Goal: Transaction & Acquisition: Purchase product/service

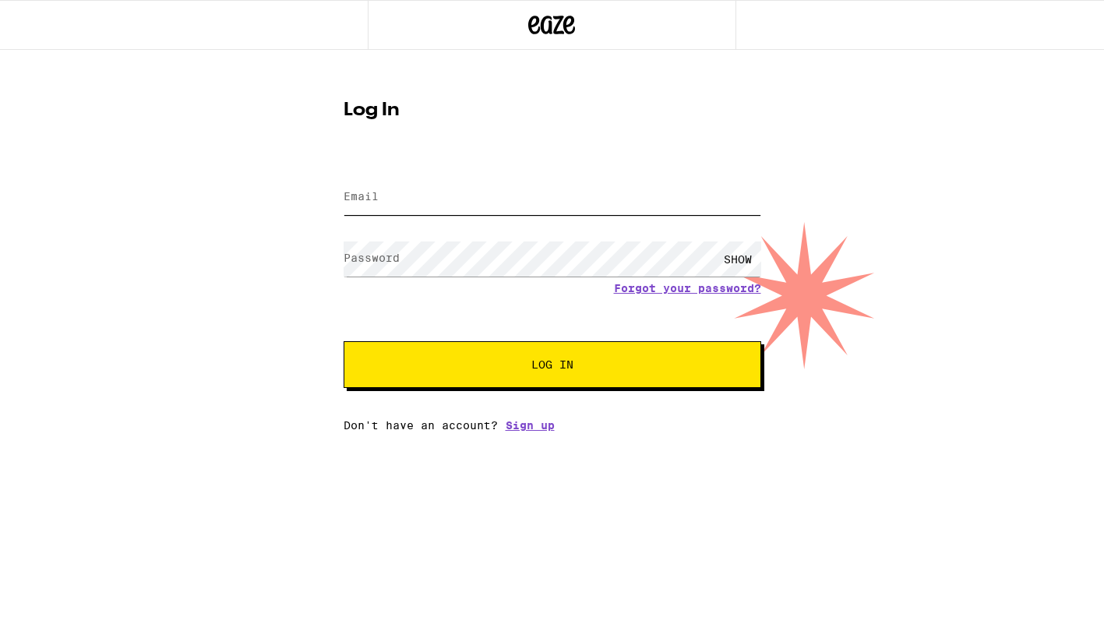
type input "[EMAIL_ADDRESS][DOMAIN_NAME]"
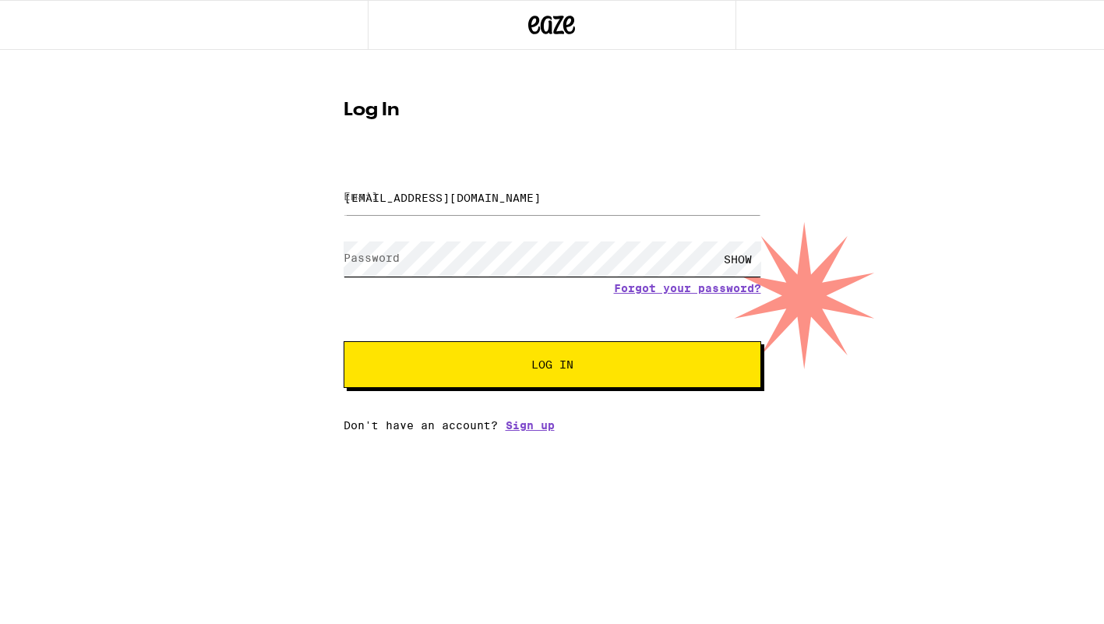
click at [552, 366] on button "Log In" at bounding box center [553, 364] width 418 height 47
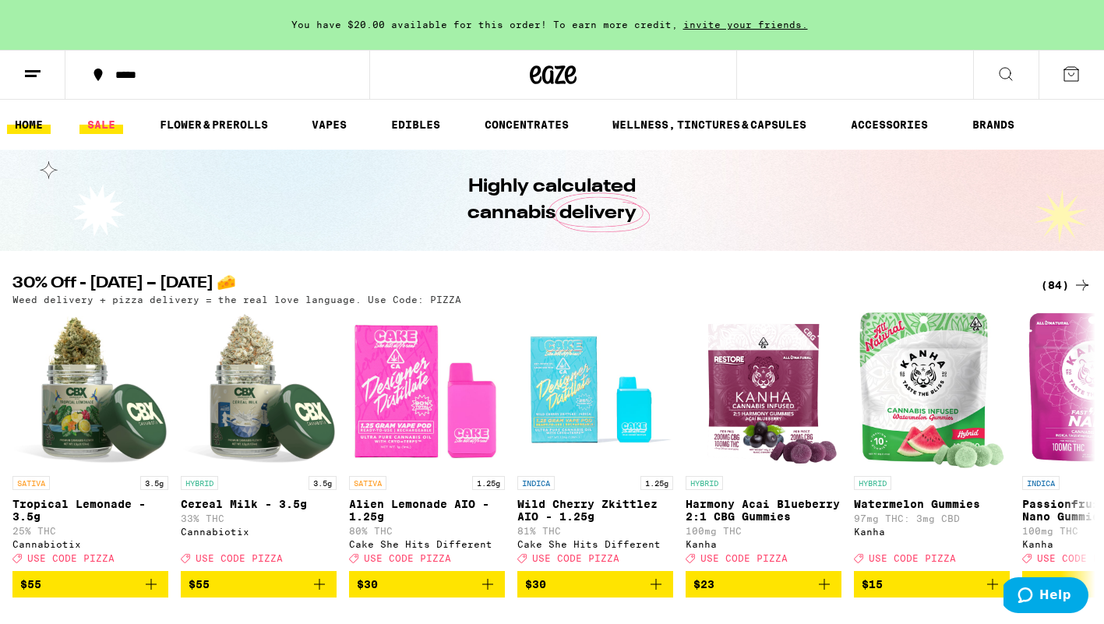
click at [102, 122] on link "SALE" at bounding box center [101, 124] width 44 height 19
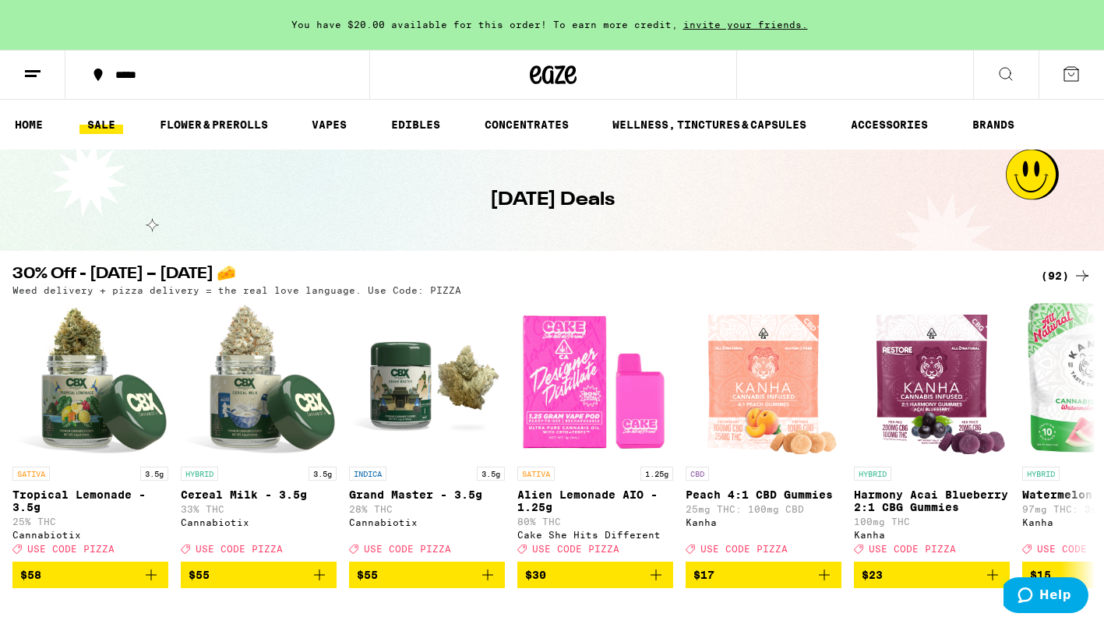
click at [1055, 277] on div "(92)" at bounding box center [1066, 276] width 51 height 19
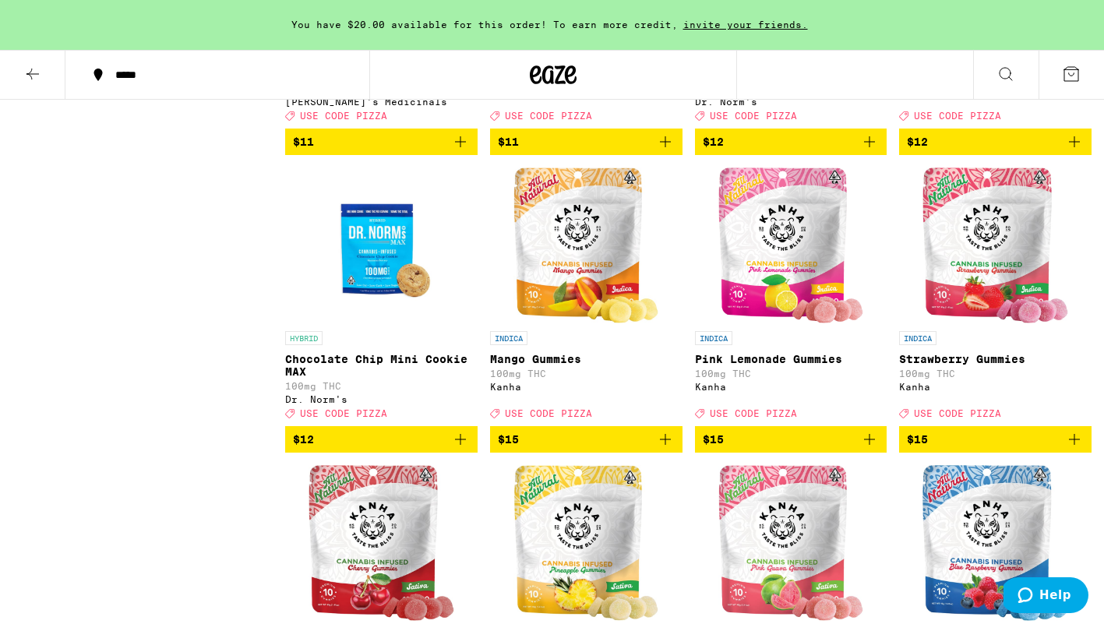
scroll to position [1291, 0]
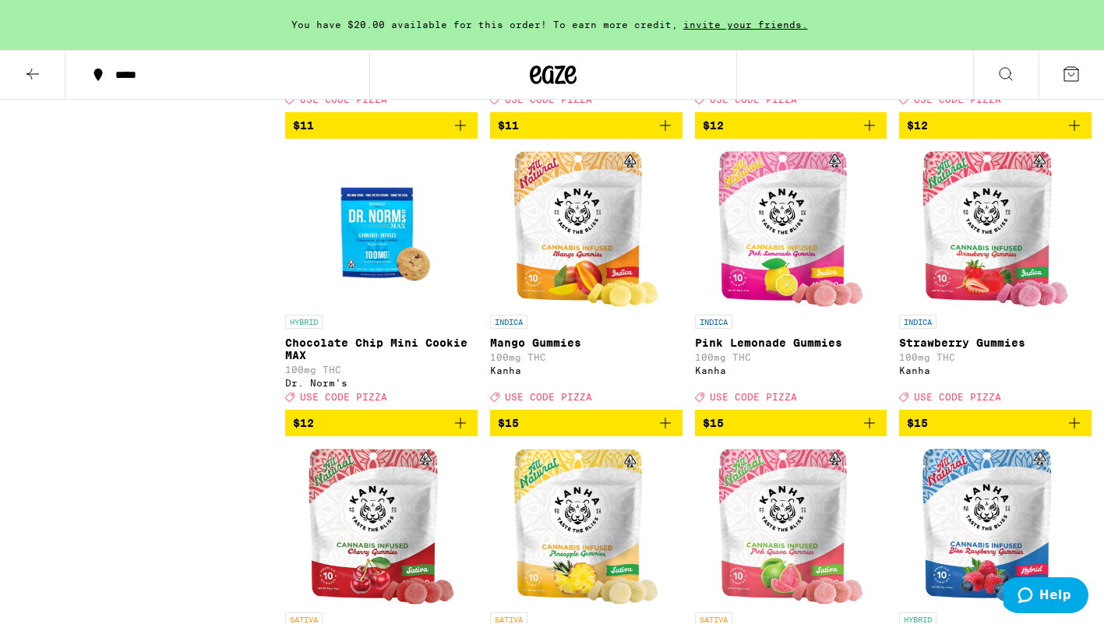
click at [871, 429] on icon "Add to bag" at bounding box center [869, 423] width 11 height 11
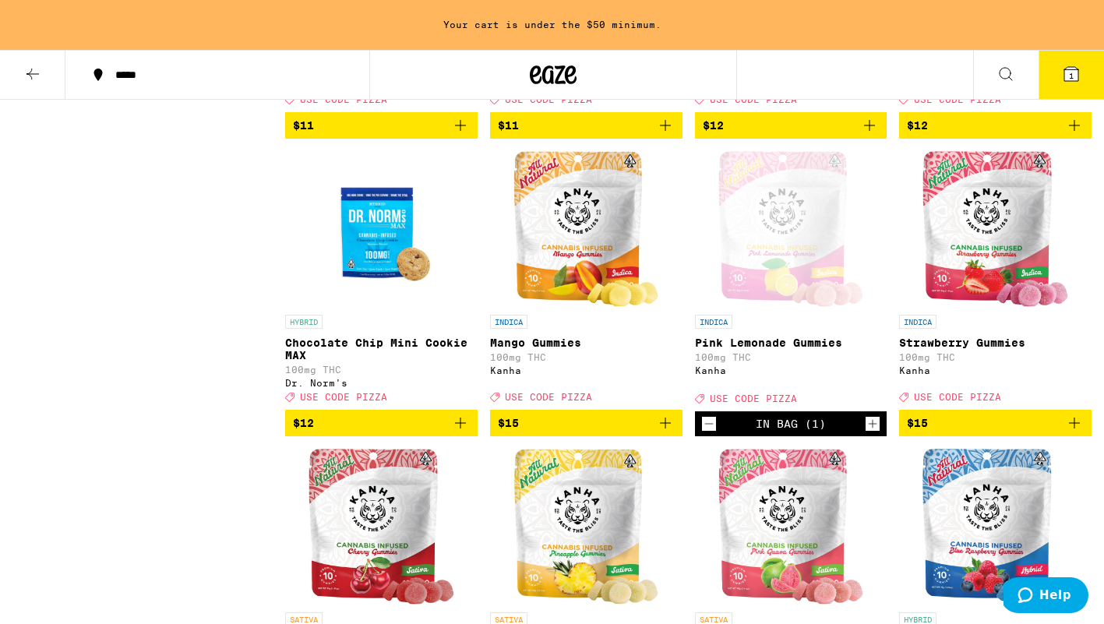
click at [1076, 433] on icon "Add to bag" at bounding box center [1074, 423] width 19 height 19
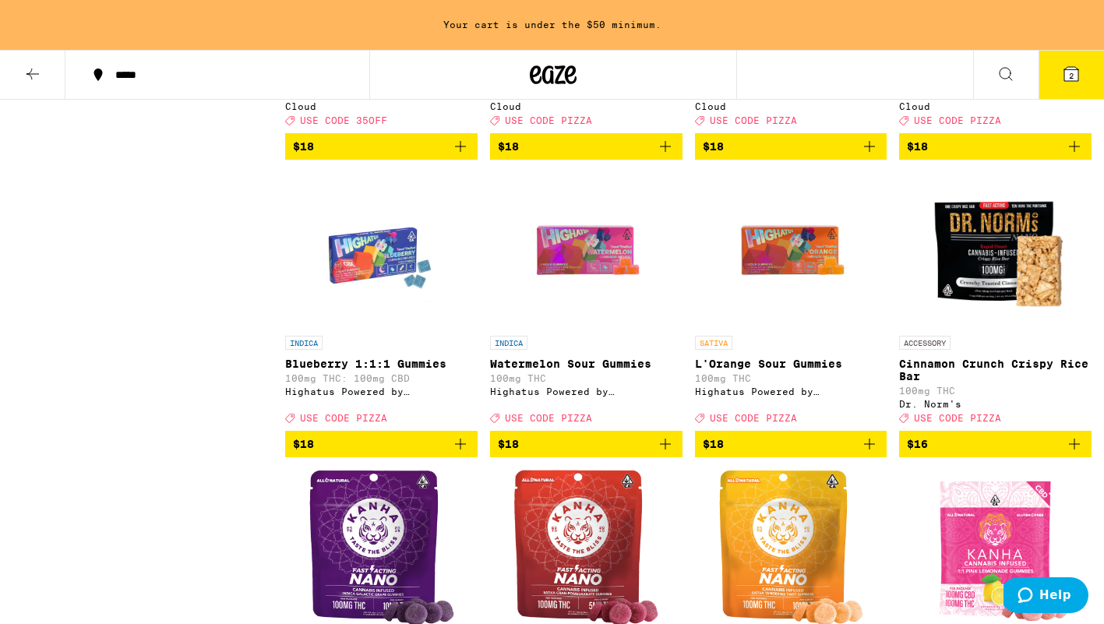
scroll to position [2440, 0]
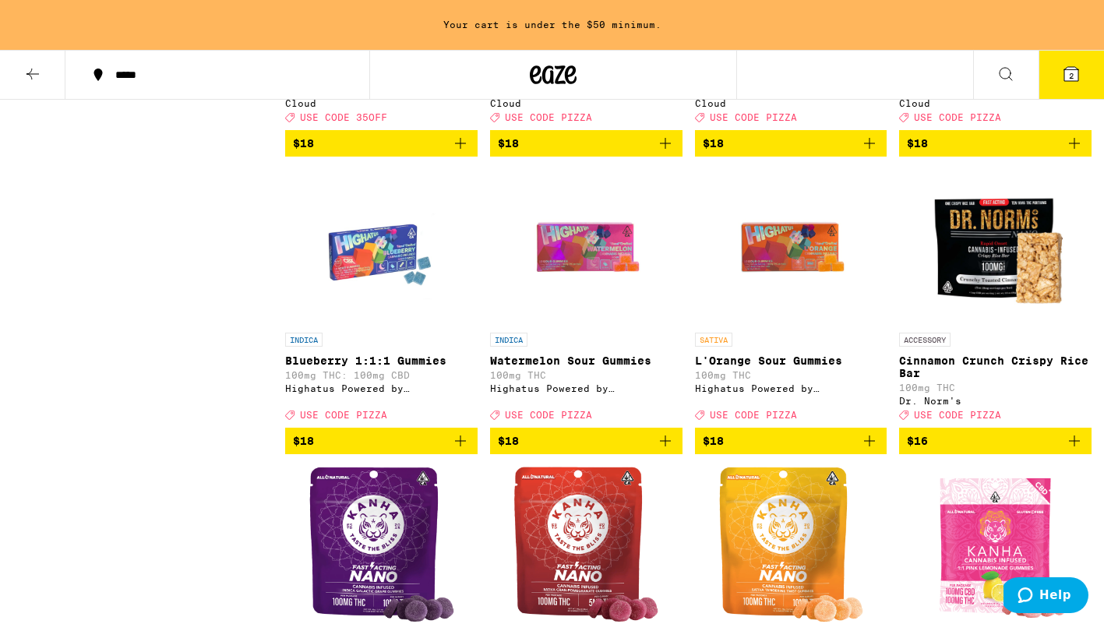
click at [664, 450] on icon "Add to bag" at bounding box center [665, 441] width 19 height 19
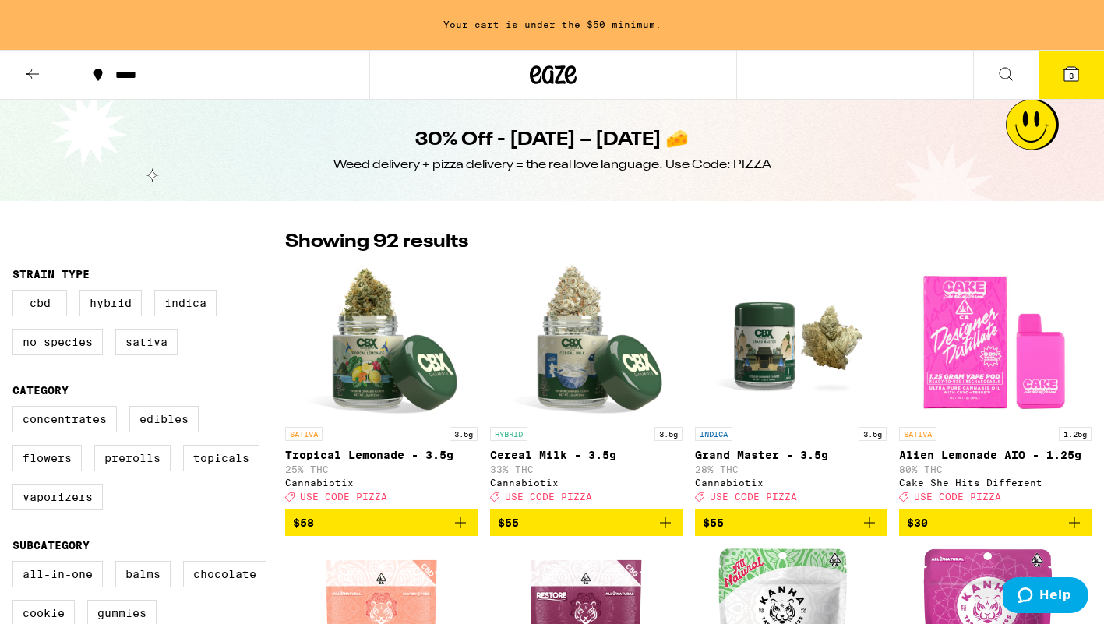
scroll to position [0, 0]
click at [30, 67] on icon at bounding box center [32, 74] width 19 height 19
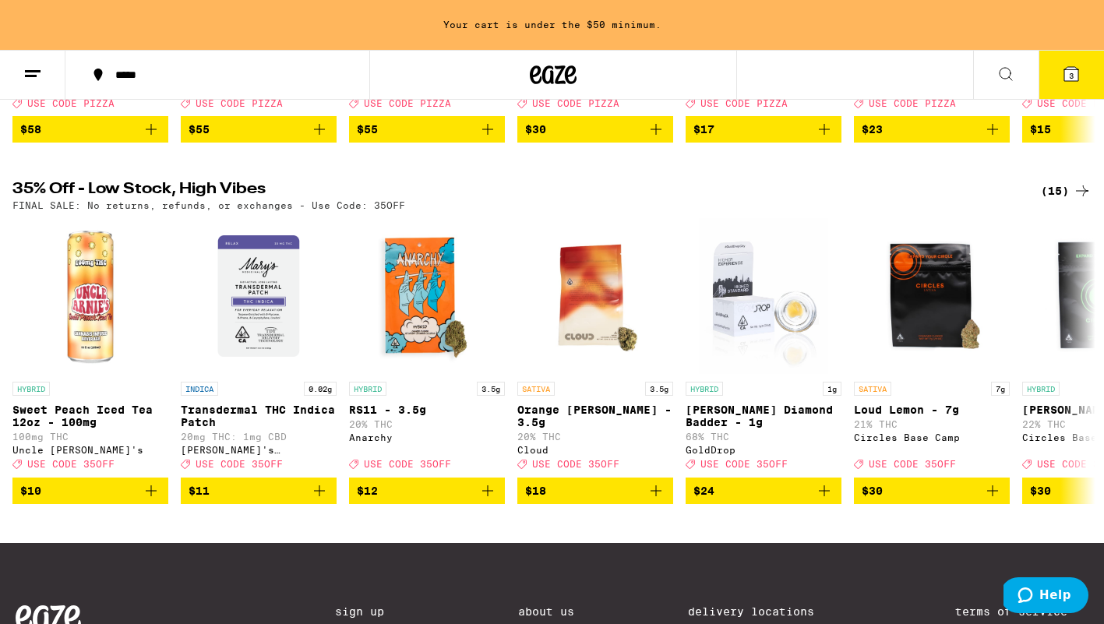
scroll to position [447, 0]
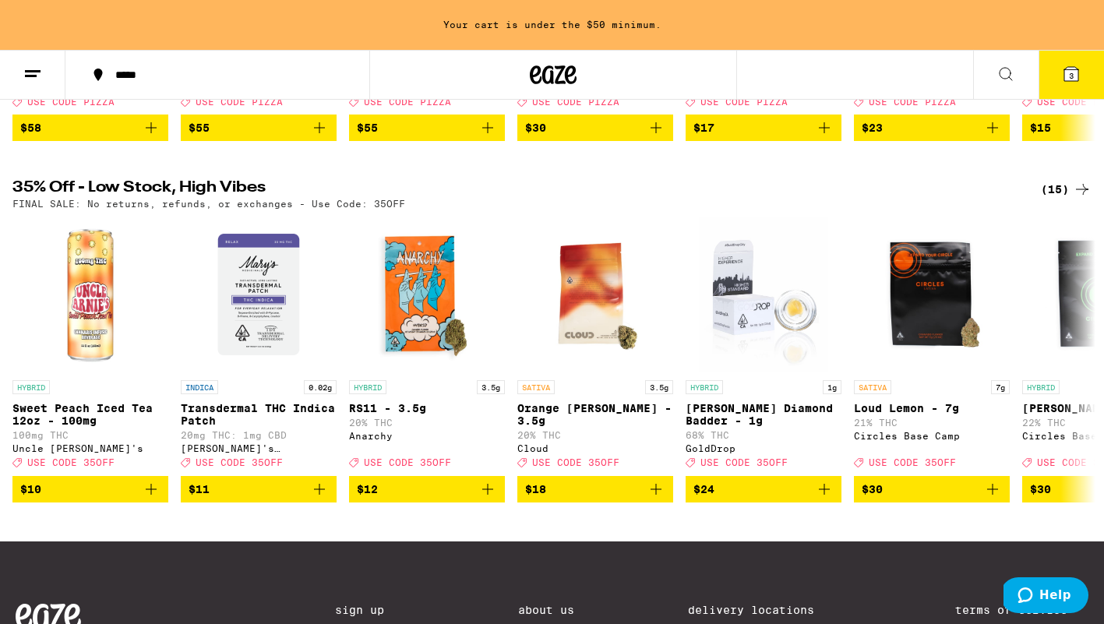
click at [1072, 79] on span "3" at bounding box center [1071, 75] width 5 height 9
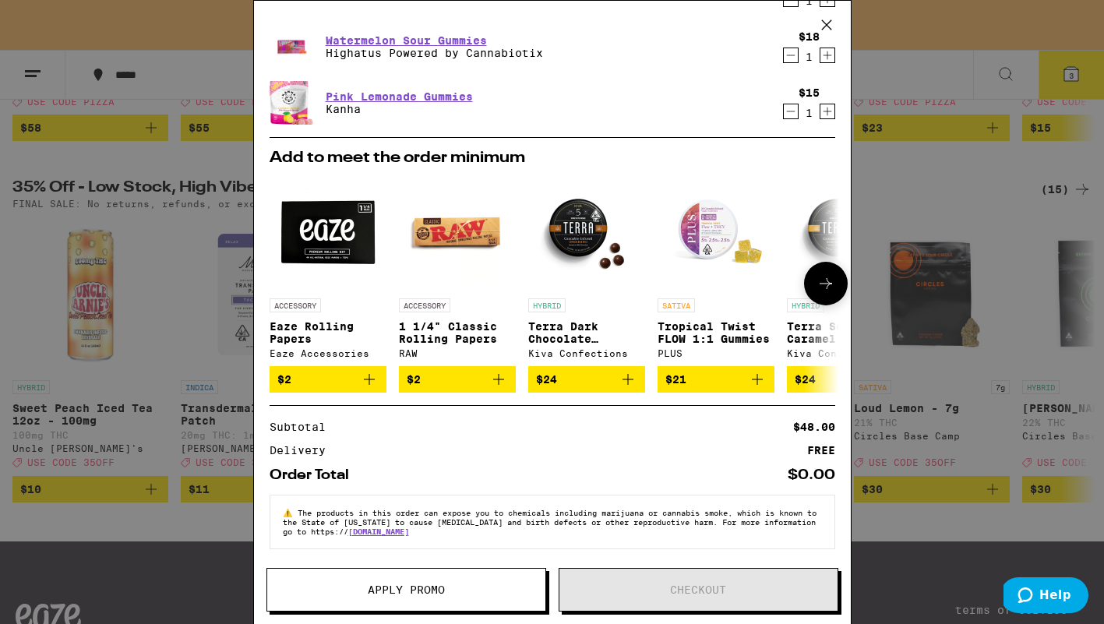
scroll to position [144, 0]
click at [448, 594] on span "Apply Promo" at bounding box center [406, 590] width 278 height 11
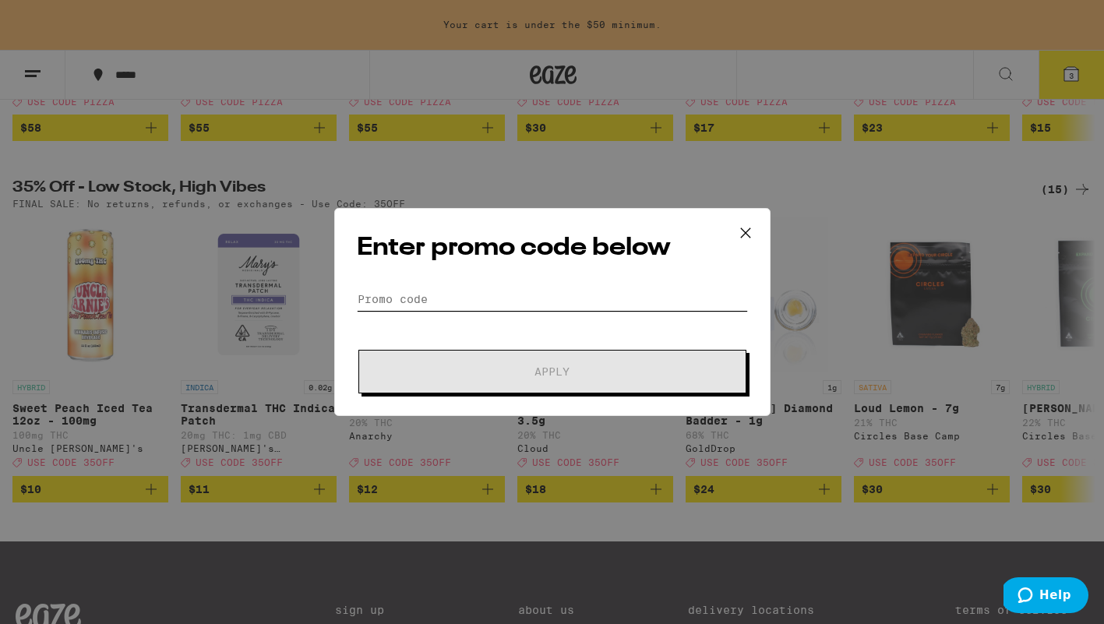
click at [446, 295] on input "Promo Code" at bounding box center [552, 299] width 391 height 23
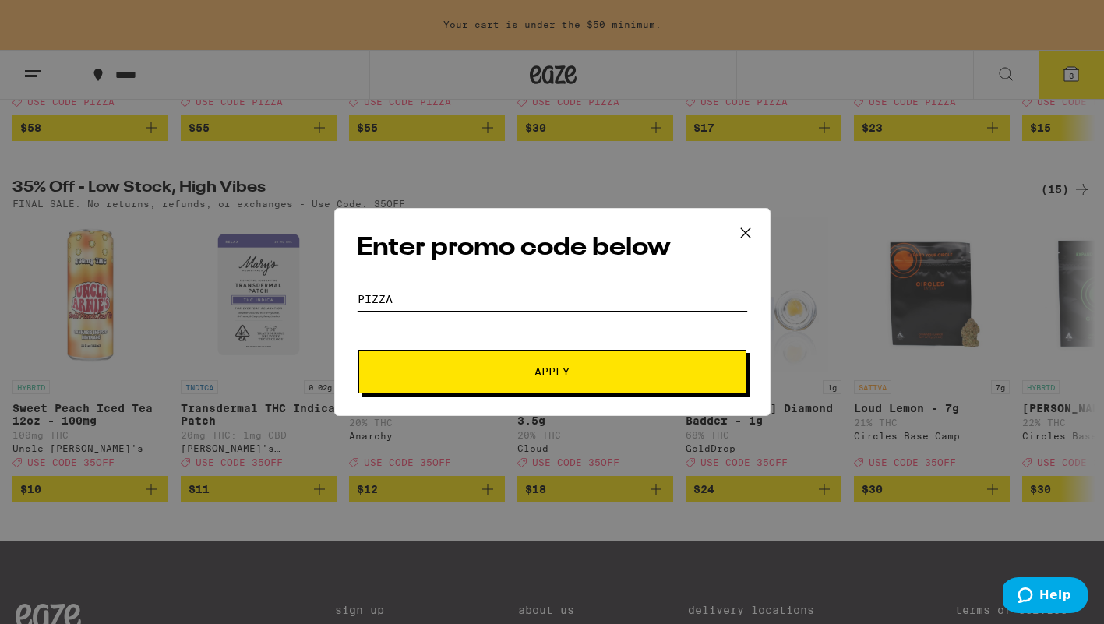
type input "pizza"
click at [447, 371] on span "Apply" at bounding box center [552, 371] width 281 height 11
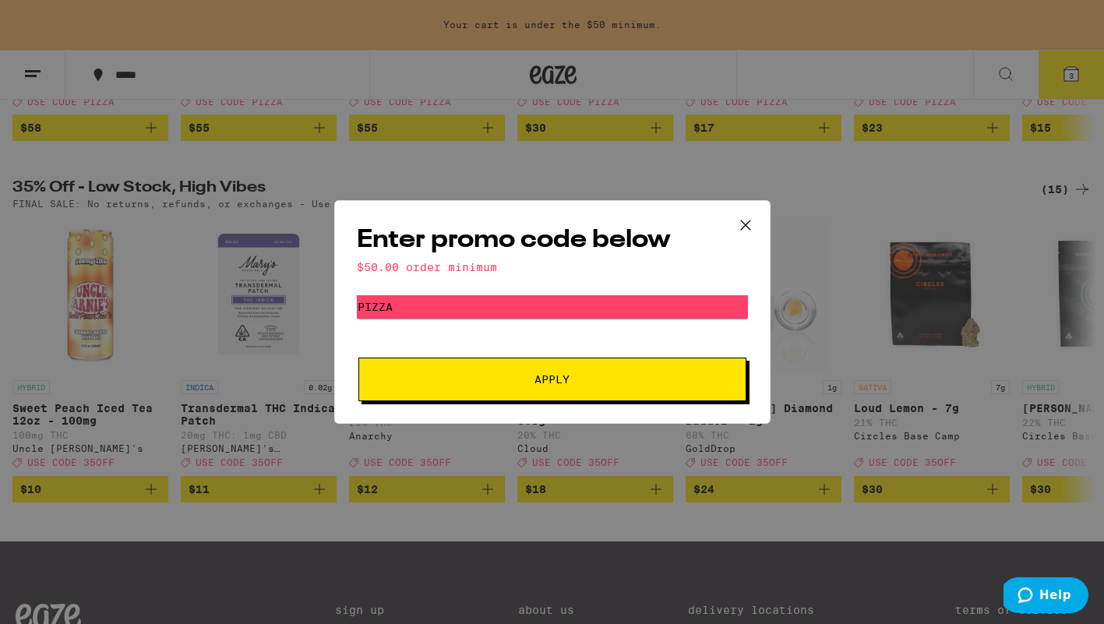
click at [521, 376] on span "Apply" at bounding box center [552, 379] width 281 height 11
click at [744, 221] on icon at bounding box center [745, 225] width 23 height 23
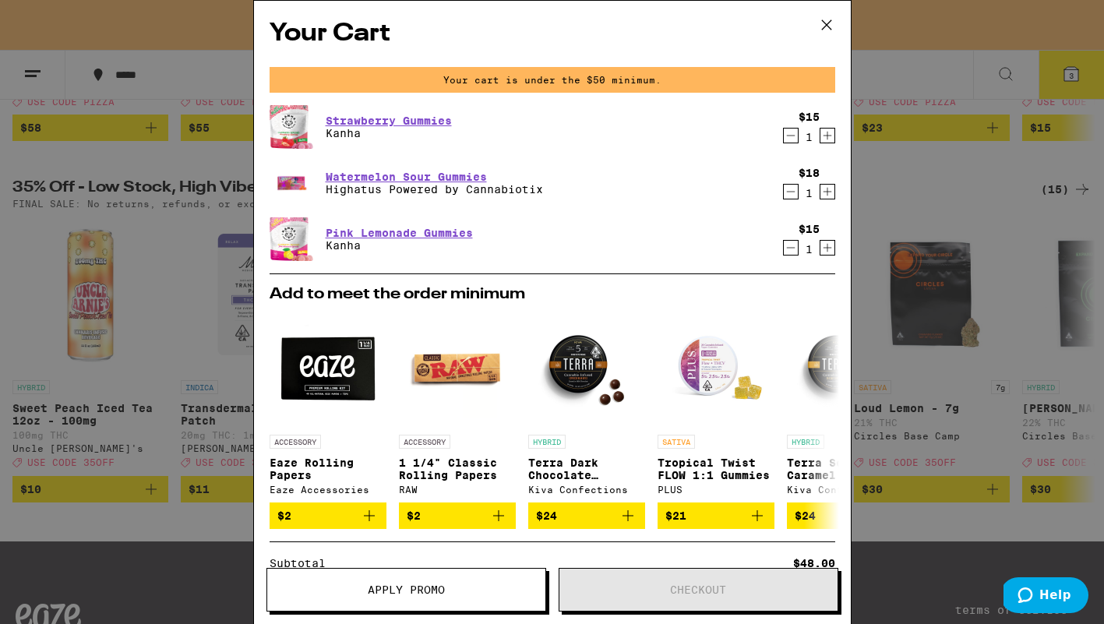
click at [823, 21] on icon at bounding box center [825, 24] width 9 height 9
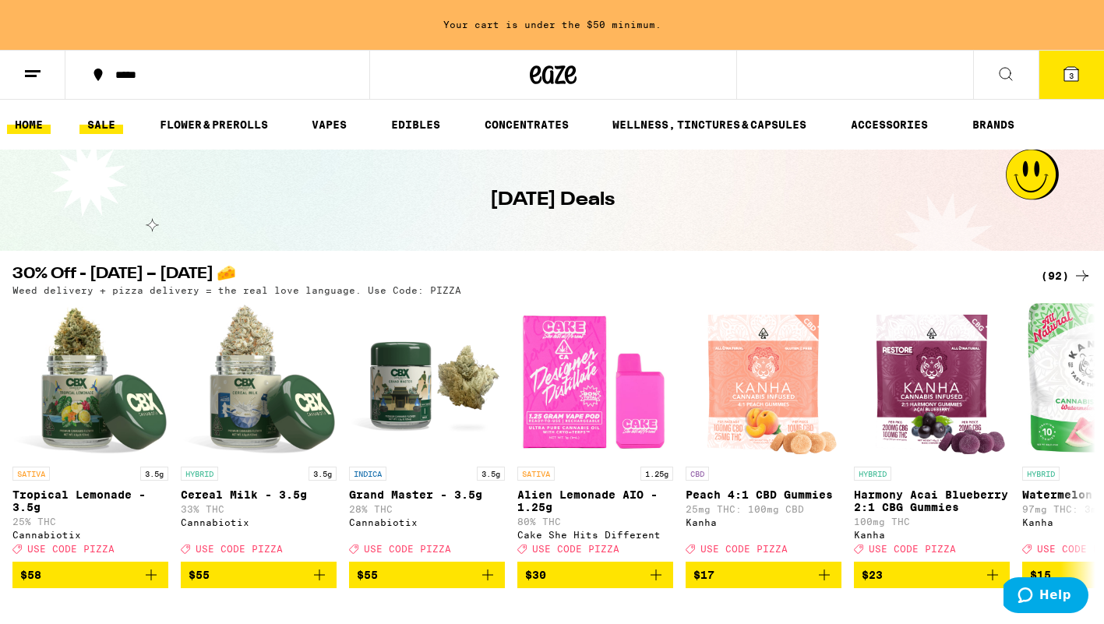
click at [32, 130] on link "HOME" at bounding box center [29, 124] width 44 height 19
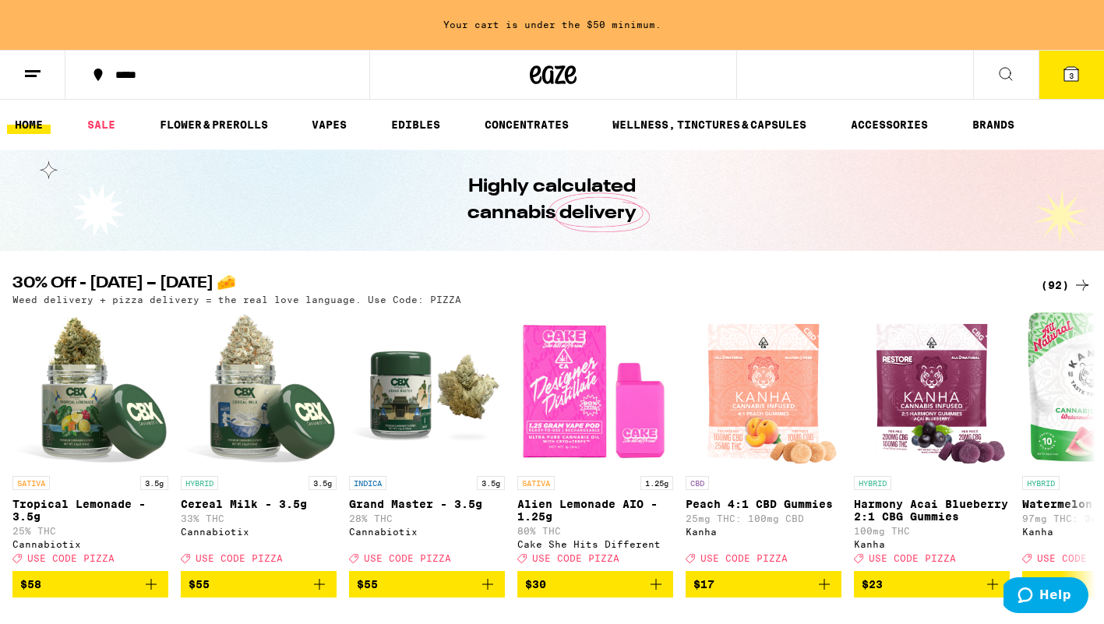
scroll to position [75, 0]
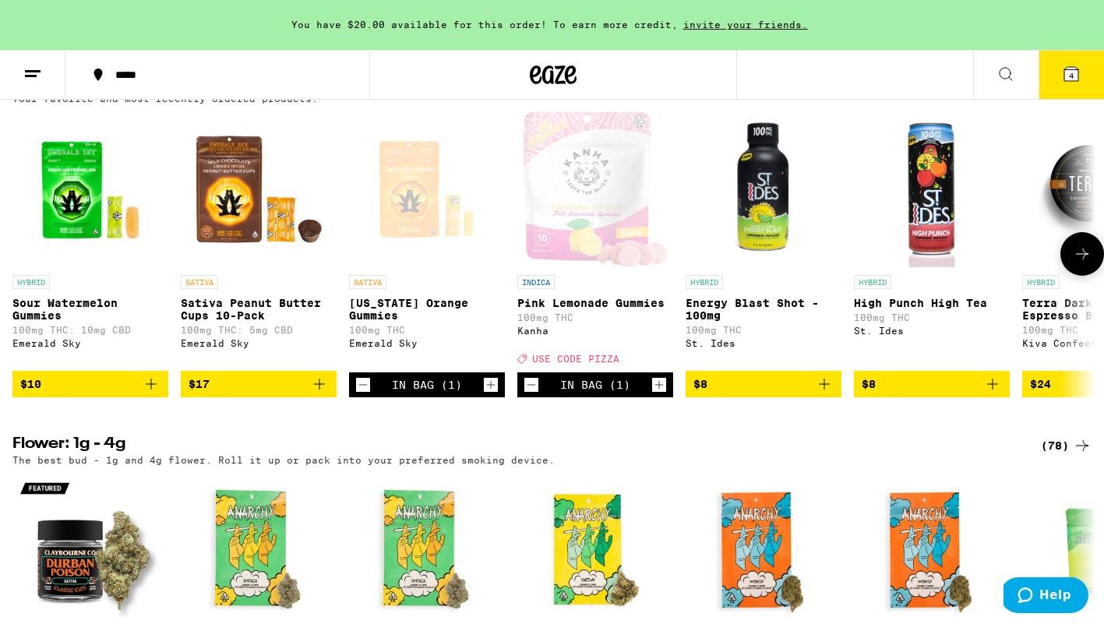
scroll to position [562, 0]
click at [1076, 72] on icon at bounding box center [1072, 74] width 14 height 14
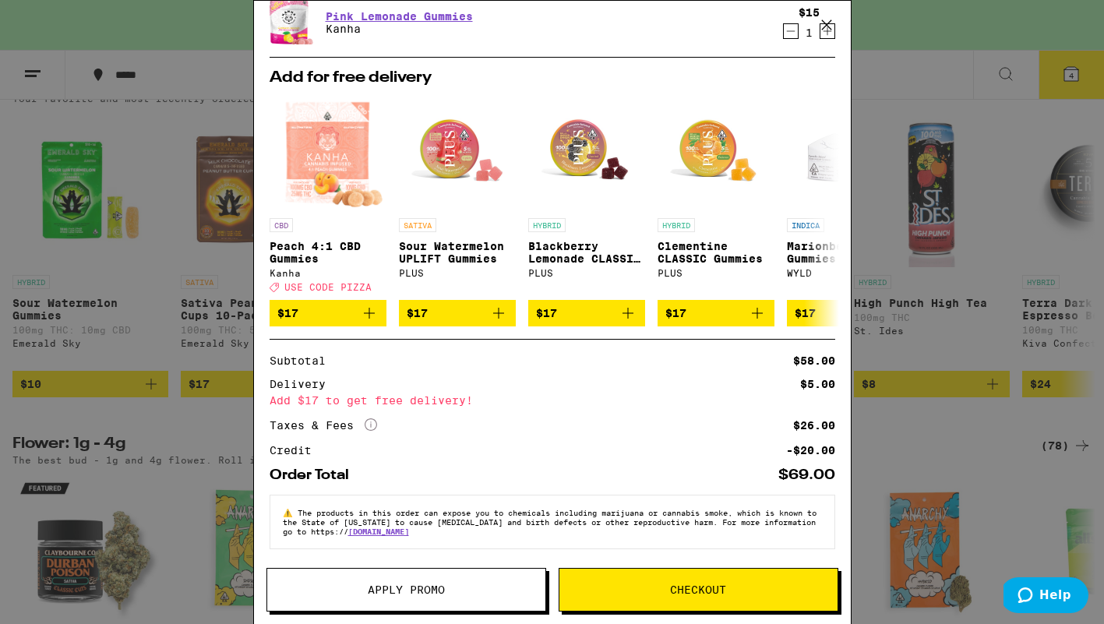
scroll to position [284, 0]
click at [415, 599] on button "Apply Promo" at bounding box center [407, 590] width 280 height 44
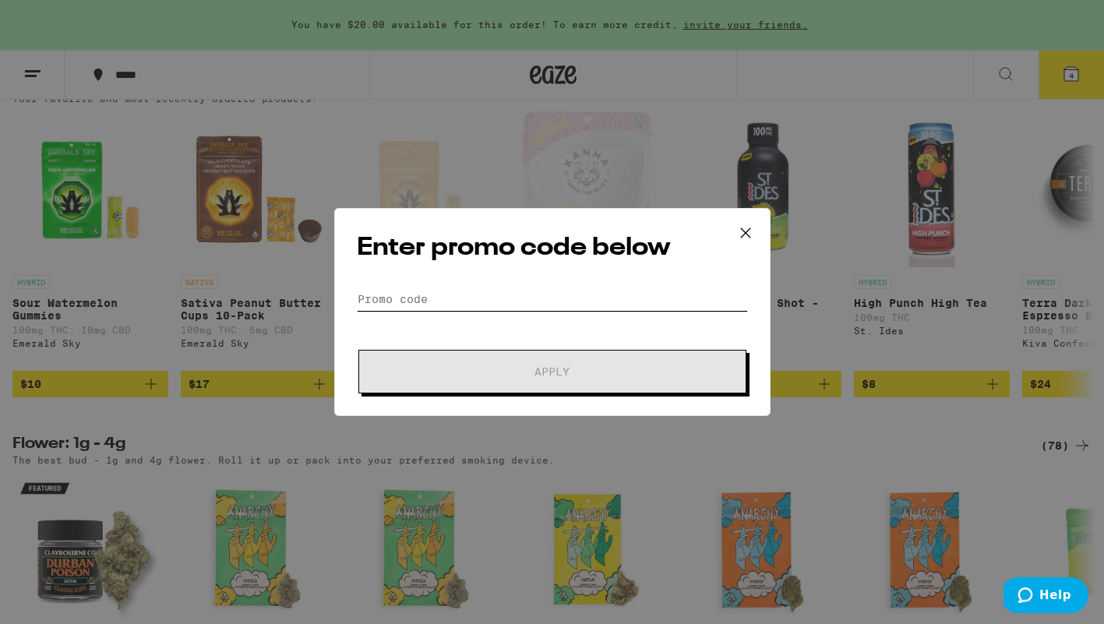
click at [439, 302] on input "Promo Code" at bounding box center [552, 299] width 391 height 23
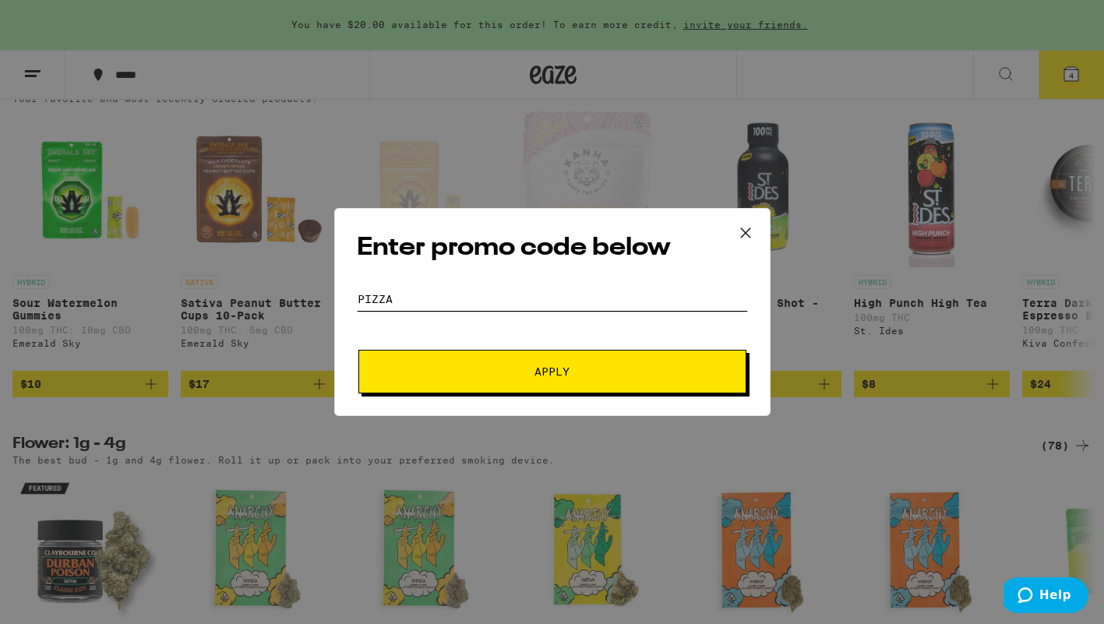
type input "pizza"
click at [442, 373] on span "Apply" at bounding box center [552, 371] width 281 height 11
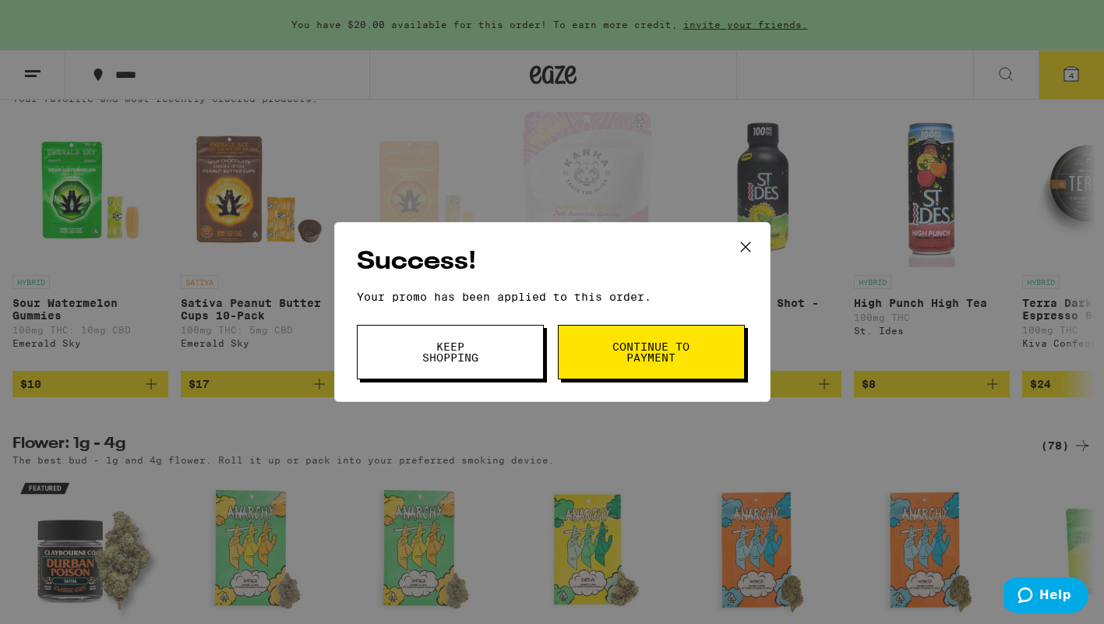
click at [628, 344] on span "Continue to payment" at bounding box center [651, 352] width 79 height 22
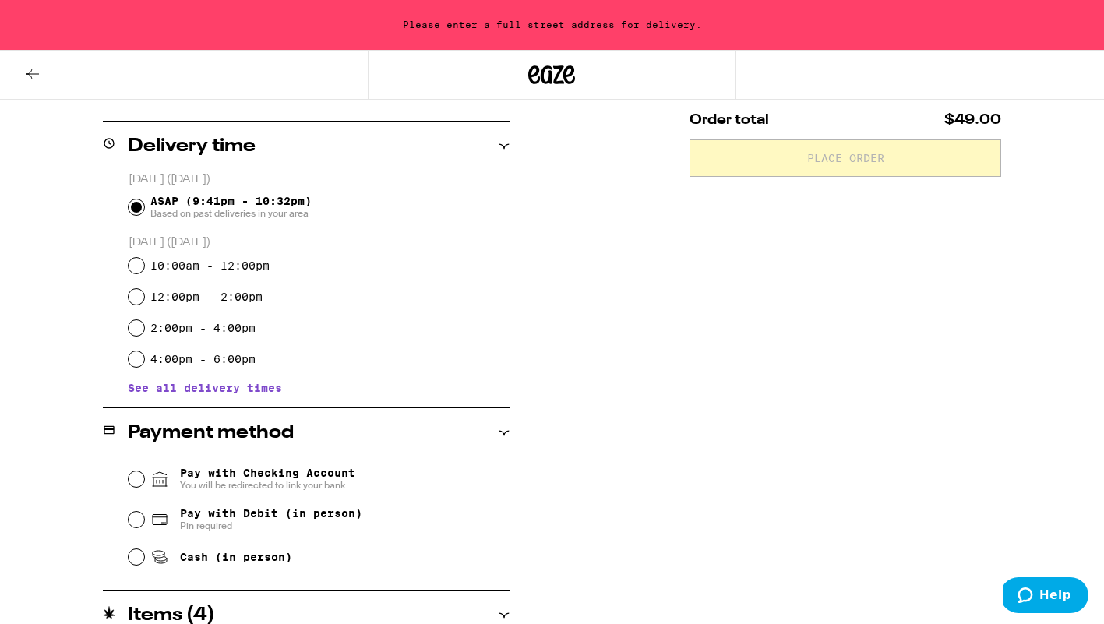
scroll to position [365, 0]
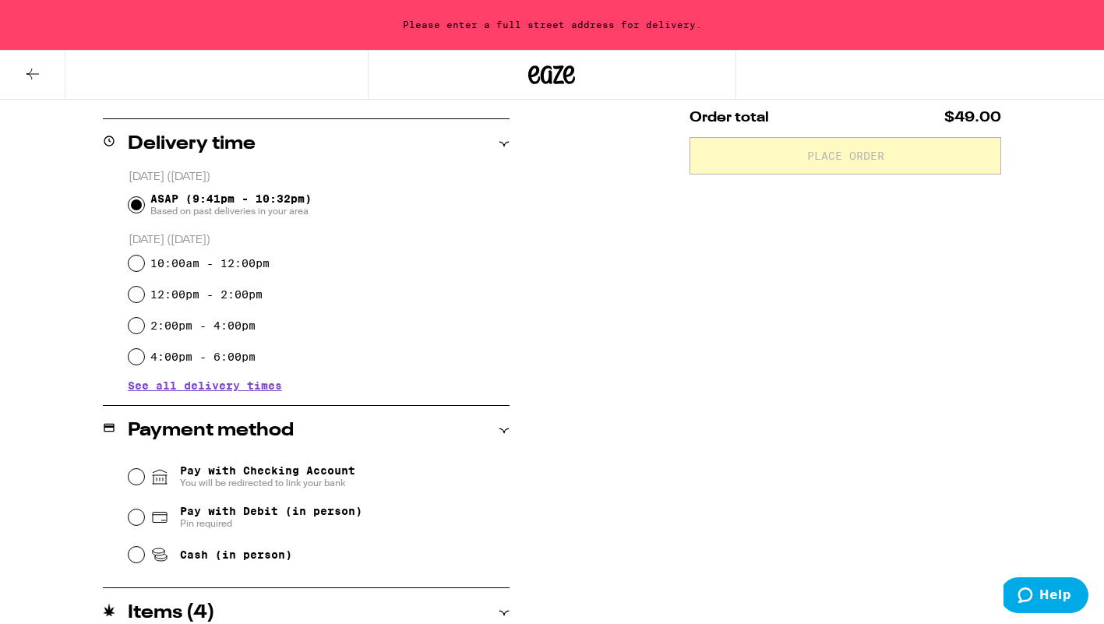
click at [141, 264] on input "10:00am - 12:00pm" at bounding box center [137, 264] width 16 height 16
radio input "true"
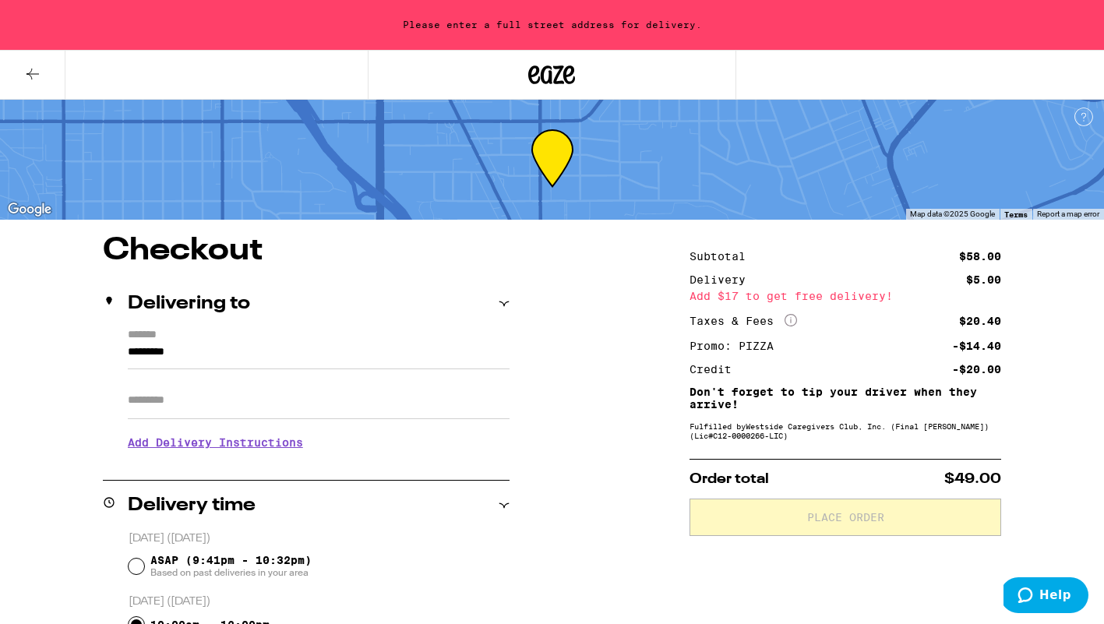
scroll to position [0, 0]
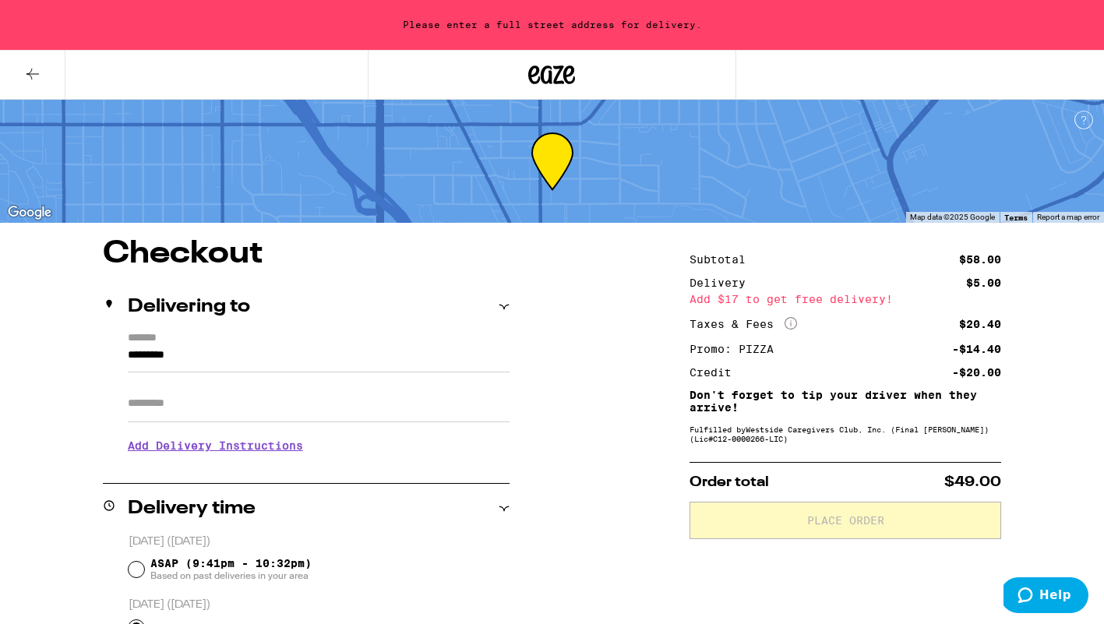
click at [500, 307] on icon at bounding box center [504, 307] width 11 height 11
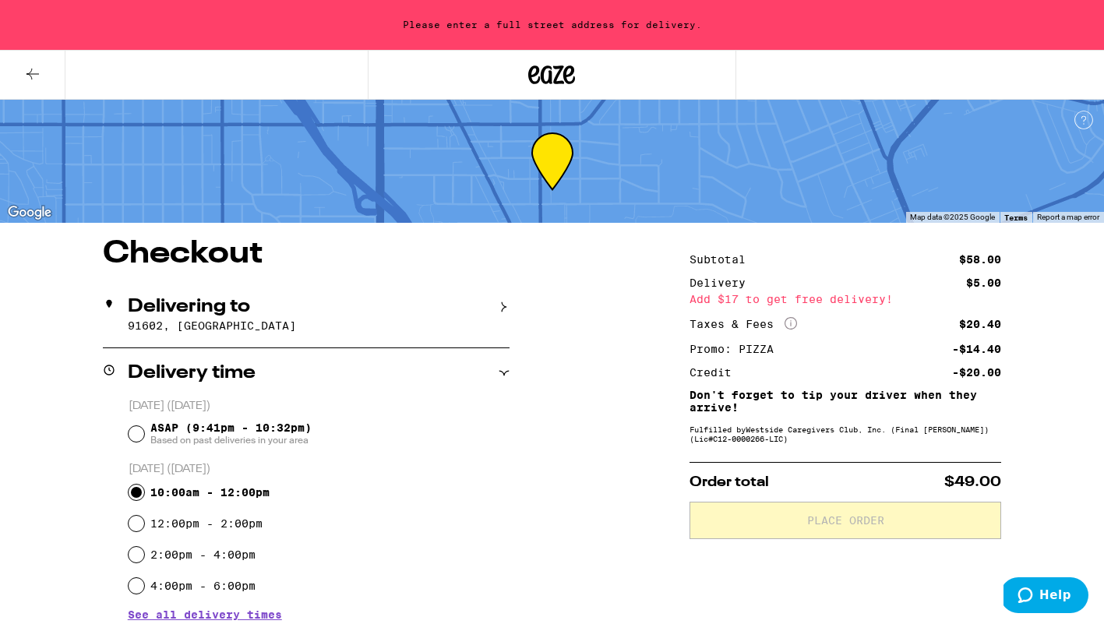
click at [500, 307] on icon at bounding box center [504, 307] width 11 height 11
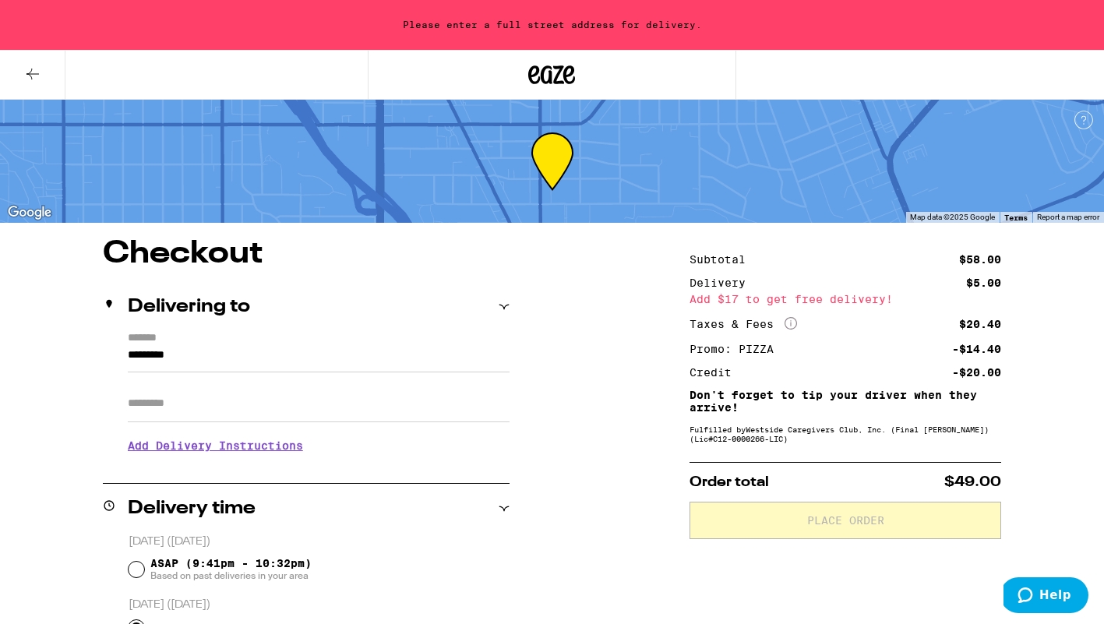
click at [151, 304] on h2 "Delivering to" at bounding box center [189, 307] width 122 height 19
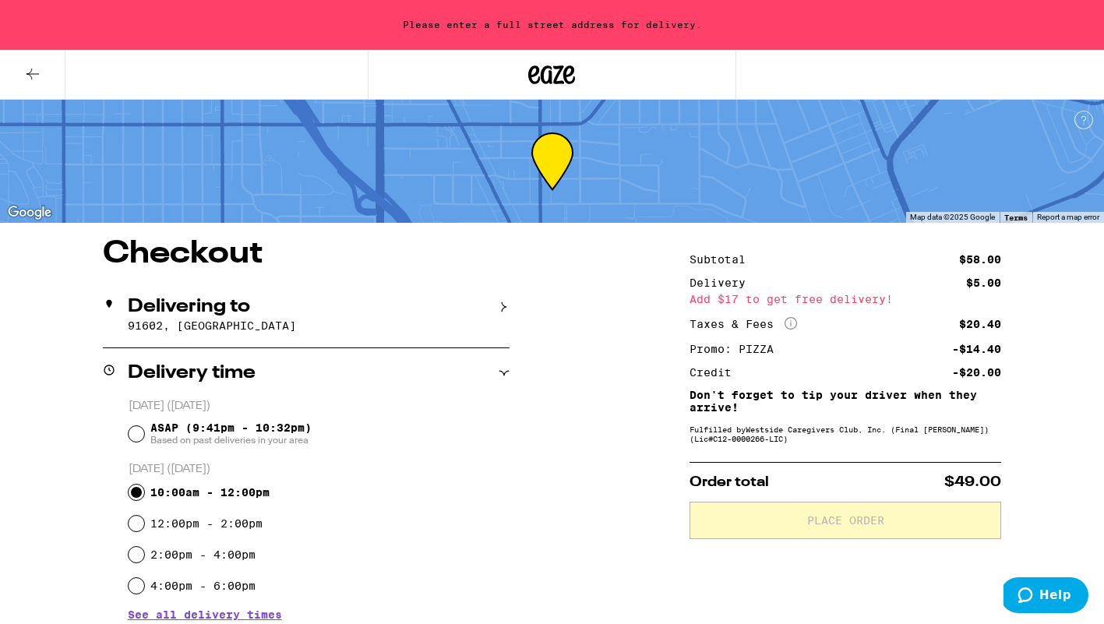
click at [151, 304] on h2 "Delivering to" at bounding box center [189, 307] width 122 height 19
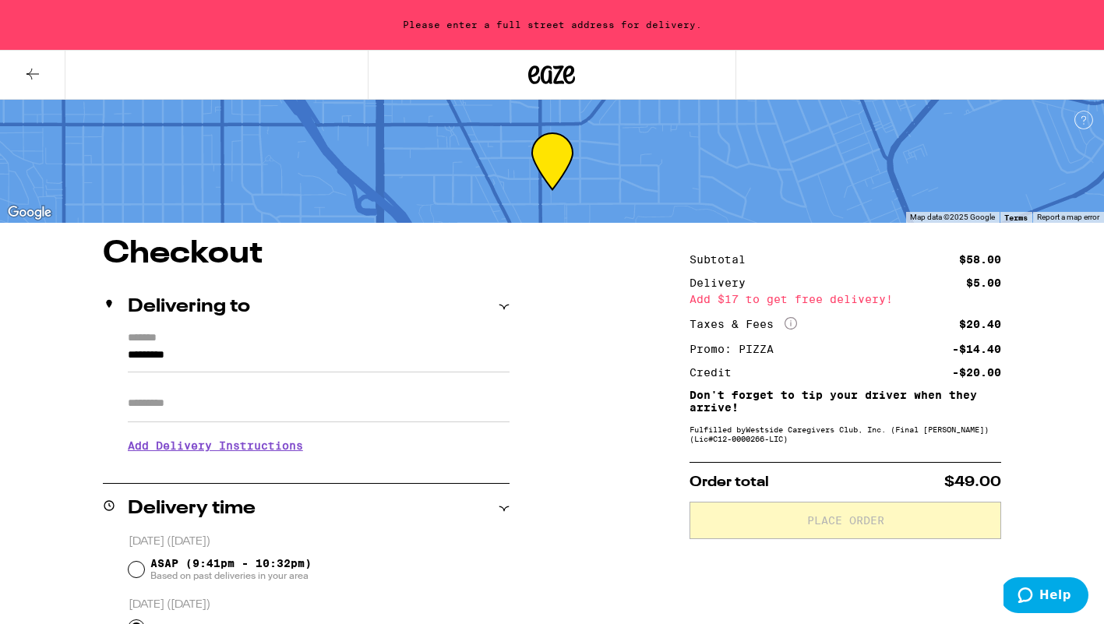
click at [154, 352] on input "*********" at bounding box center [319, 359] width 382 height 26
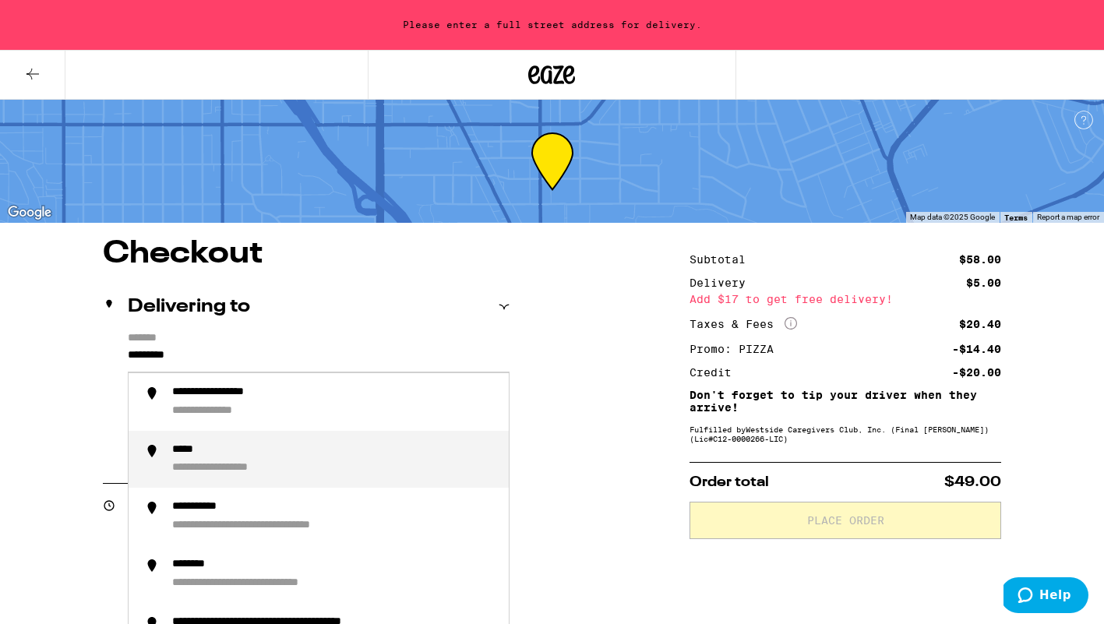
click at [208, 460] on div "**********" at bounding box center [334, 459] width 324 height 33
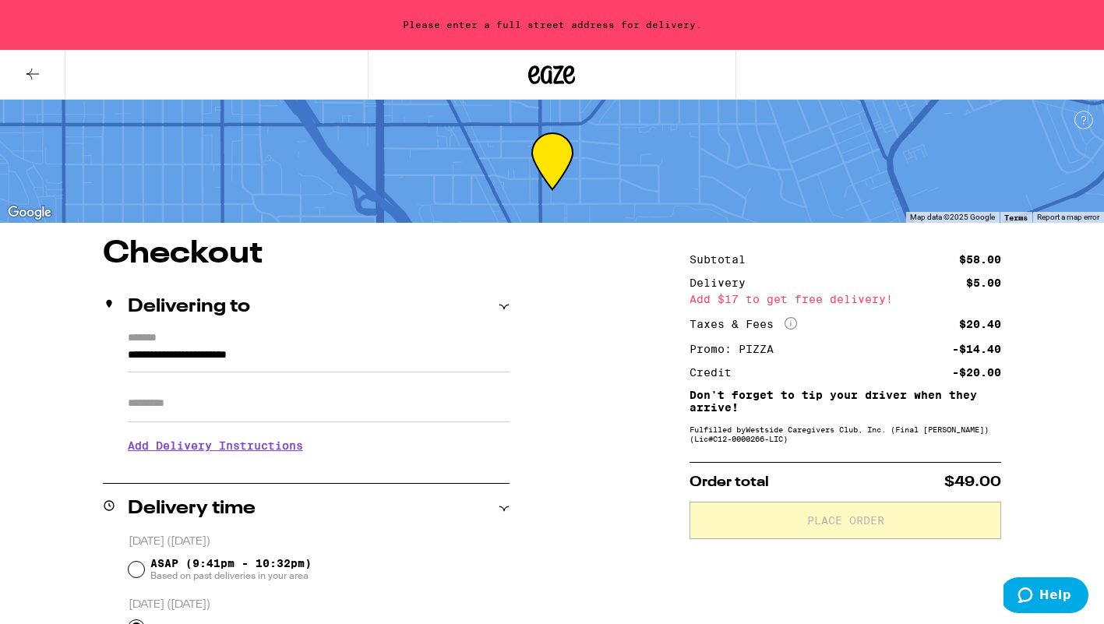
click at [407, 357] on input "**********" at bounding box center [319, 359] width 382 height 26
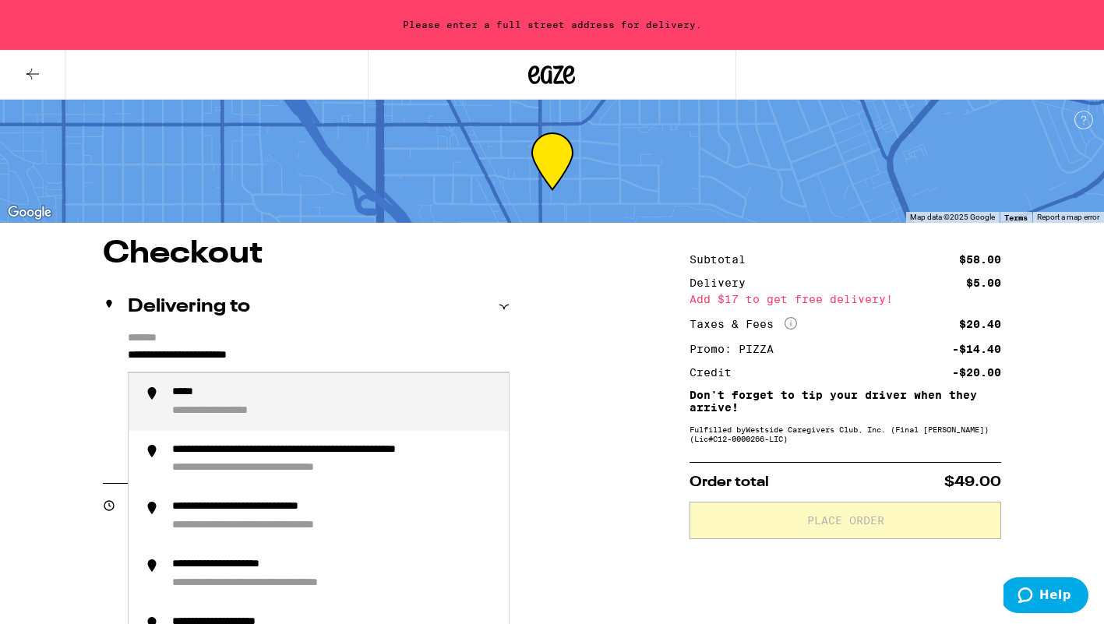
click at [129, 361] on input "**********" at bounding box center [319, 359] width 382 height 26
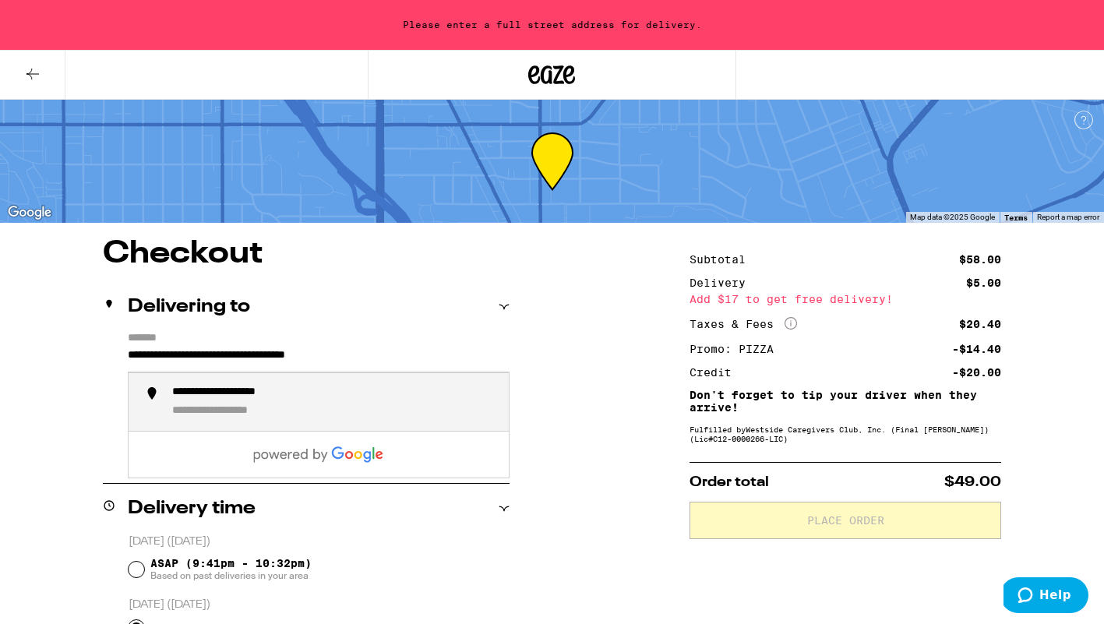
click at [293, 400] on div "**********" at bounding box center [246, 393] width 148 height 14
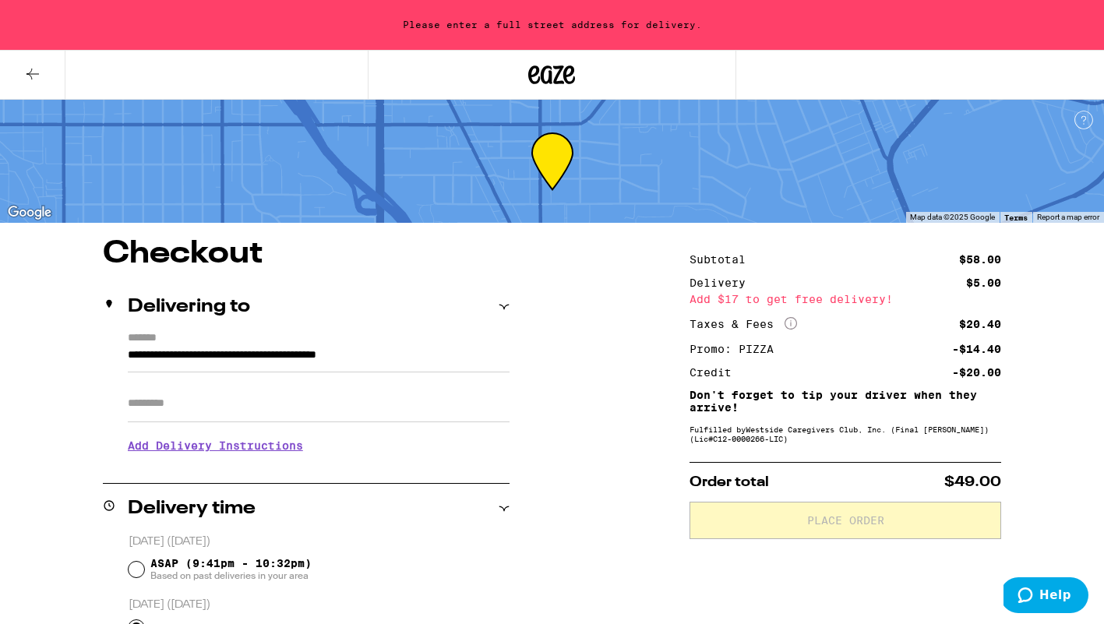
type input "**********"
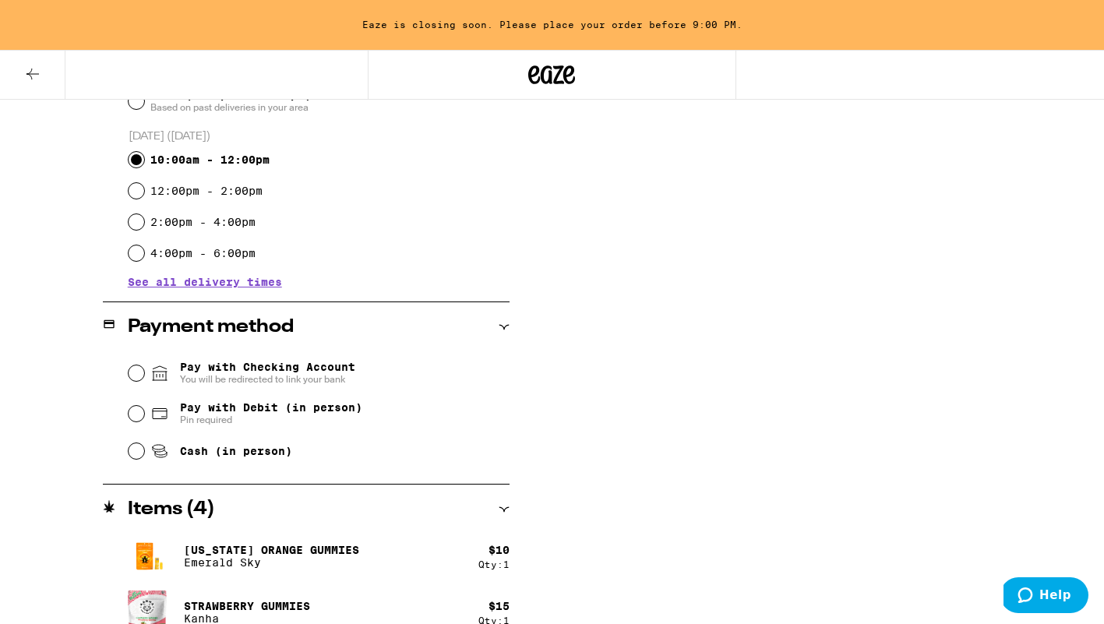
scroll to position [470, 0]
click at [140, 451] on input "Cash (in person)" at bounding box center [137, 450] width 16 height 16
radio input "true"
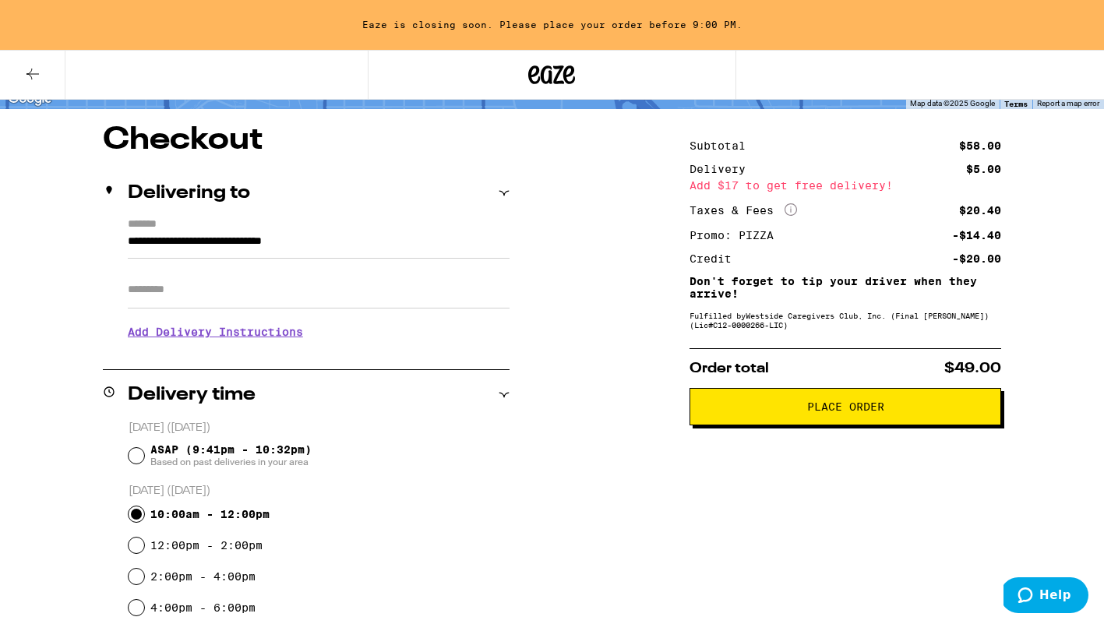
scroll to position [101, 0]
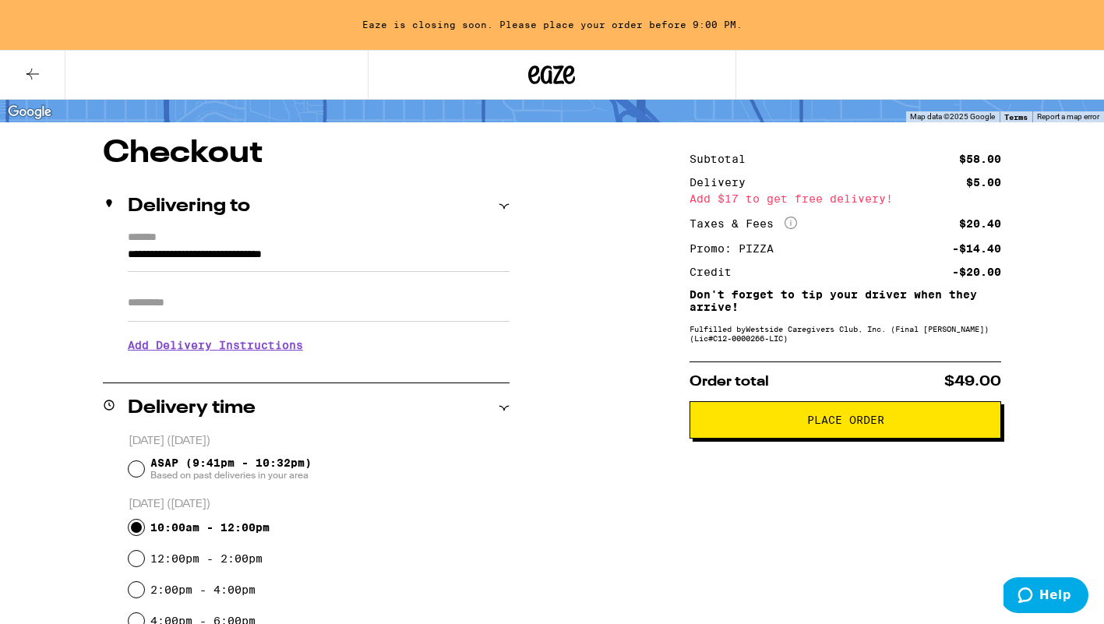
click at [854, 422] on span "Place Order" at bounding box center [845, 420] width 77 height 11
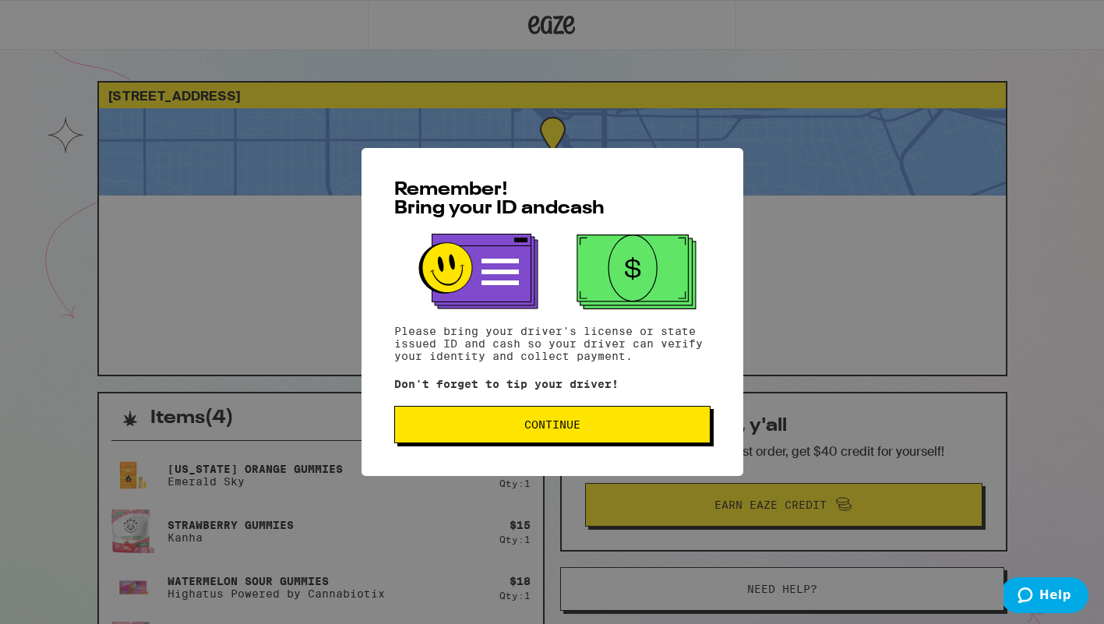
click at [555, 422] on span "Continue" at bounding box center [553, 424] width 56 height 11
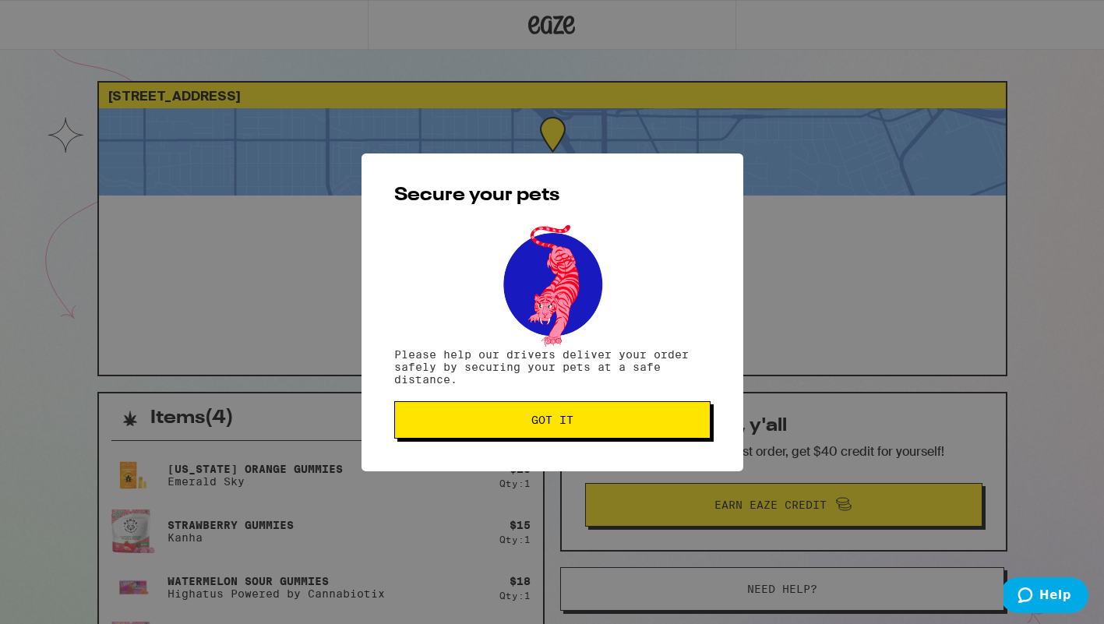
click at [555, 422] on span "Got it" at bounding box center [553, 420] width 42 height 11
